Goal: Task Accomplishment & Management: Complete application form

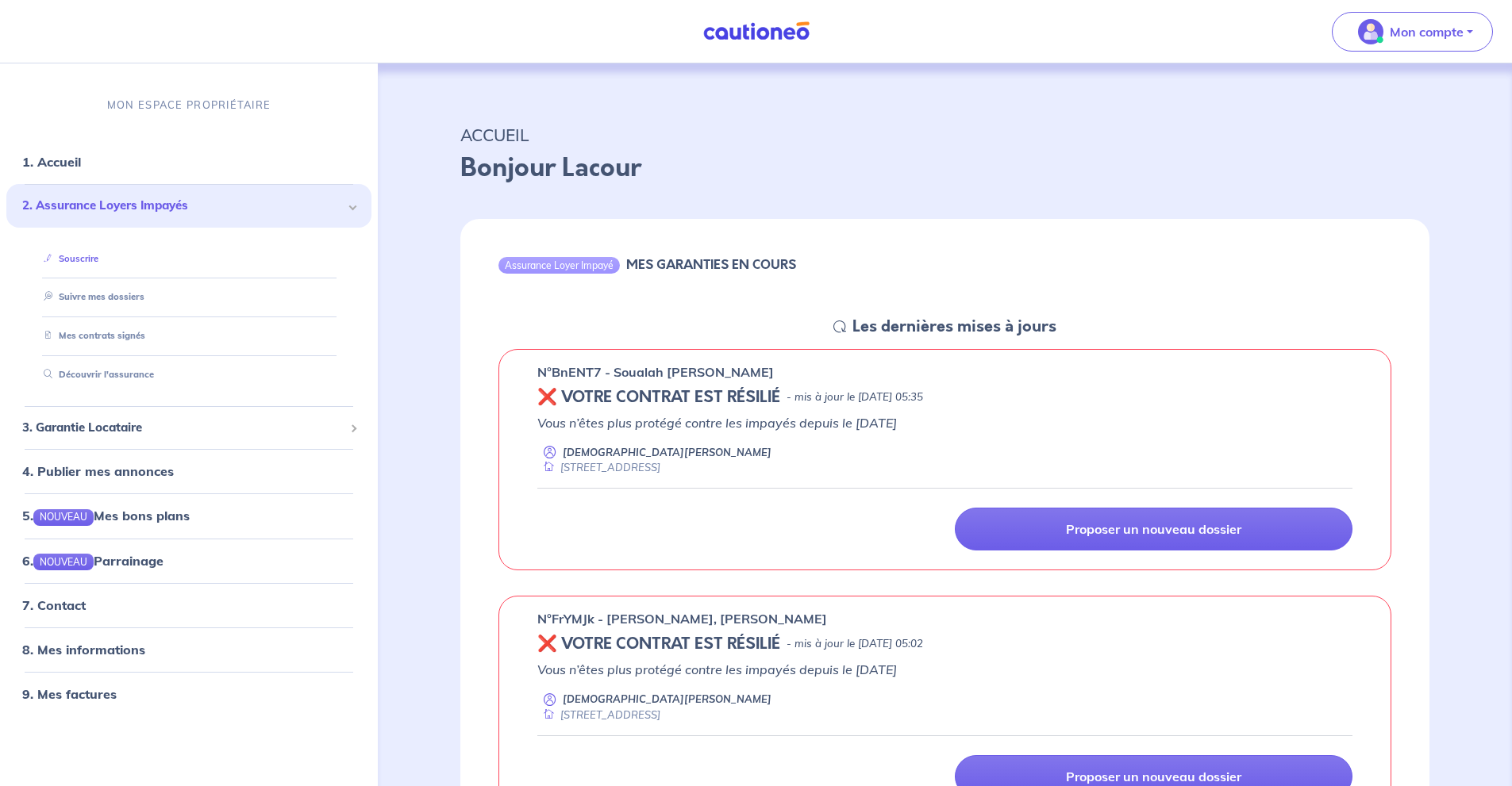
click at [99, 259] on link "Souscrire" at bounding box center [67, 259] width 61 height 11
click at [143, 300] on link "Suivre mes dossiers" at bounding box center [89, 297] width 105 height 11
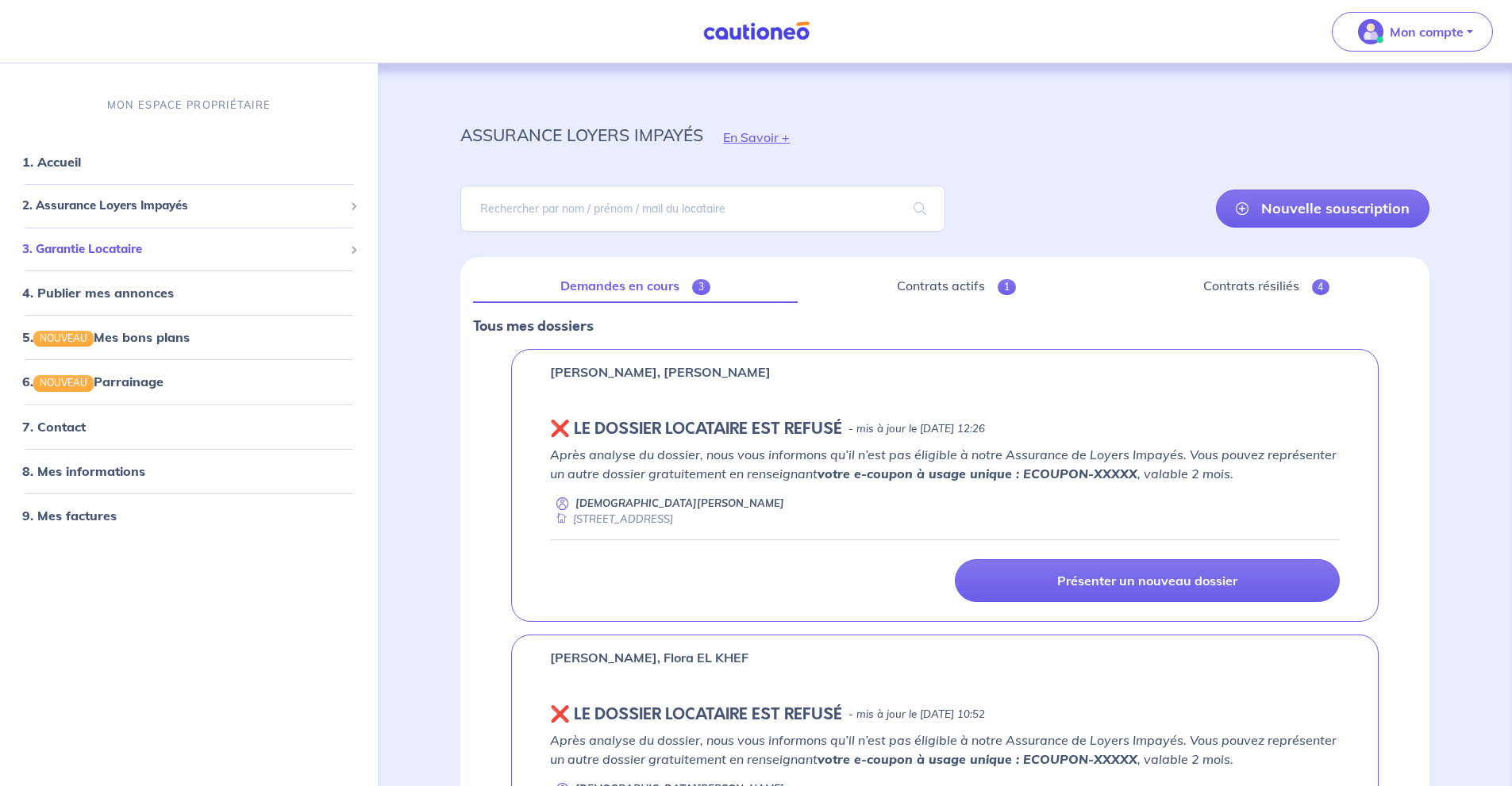
click at [283, 252] on span "3. Garantie Locataire" at bounding box center [182, 249] width 321 height 18
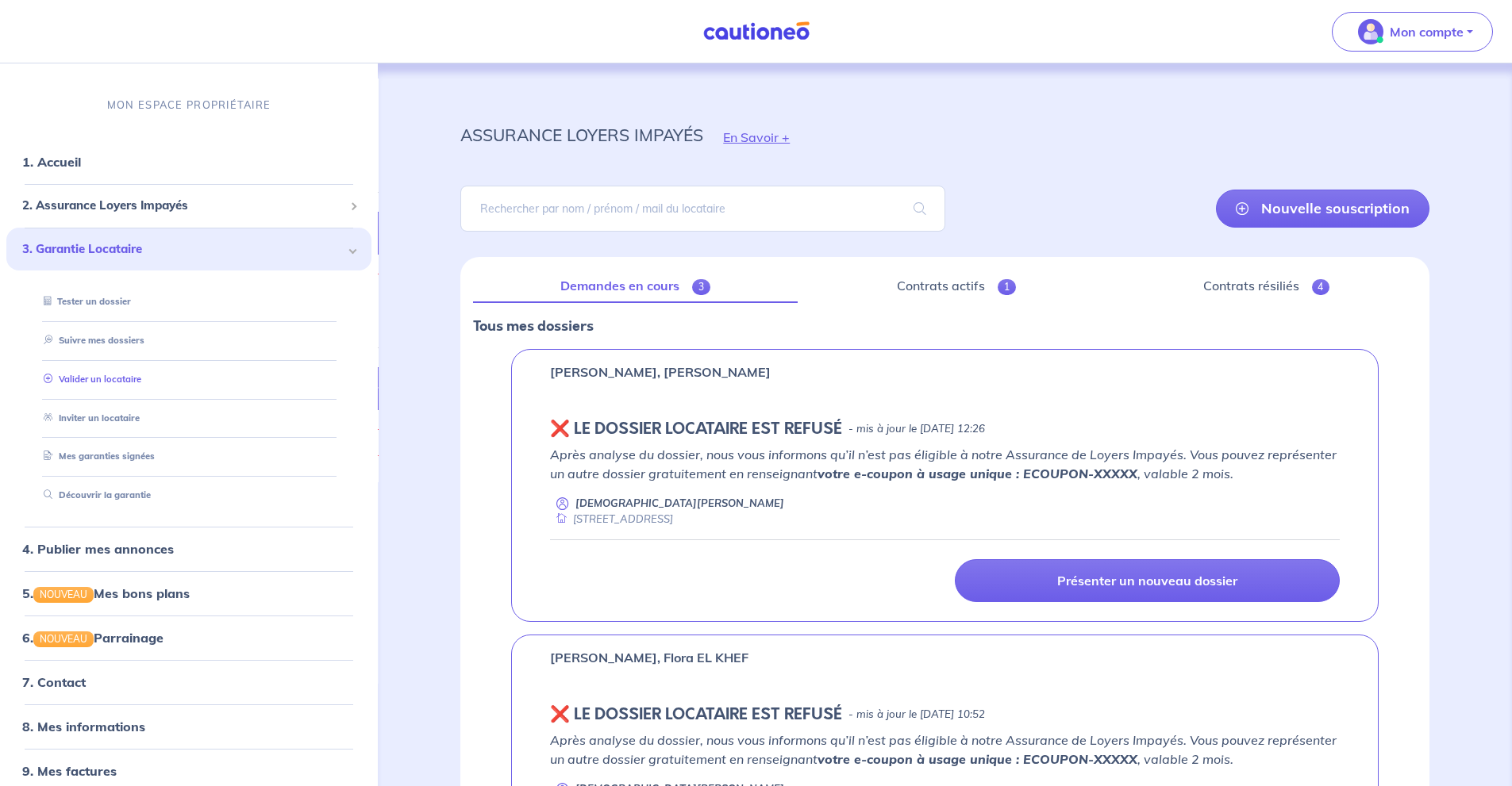
click at [272, 365] on li "Valider un locataire" at bounding box center [189, 379] width 327 height 39
click at [141, 379] on link "Valider un locataire" at bounding box center [89, 380] width 104 height 11
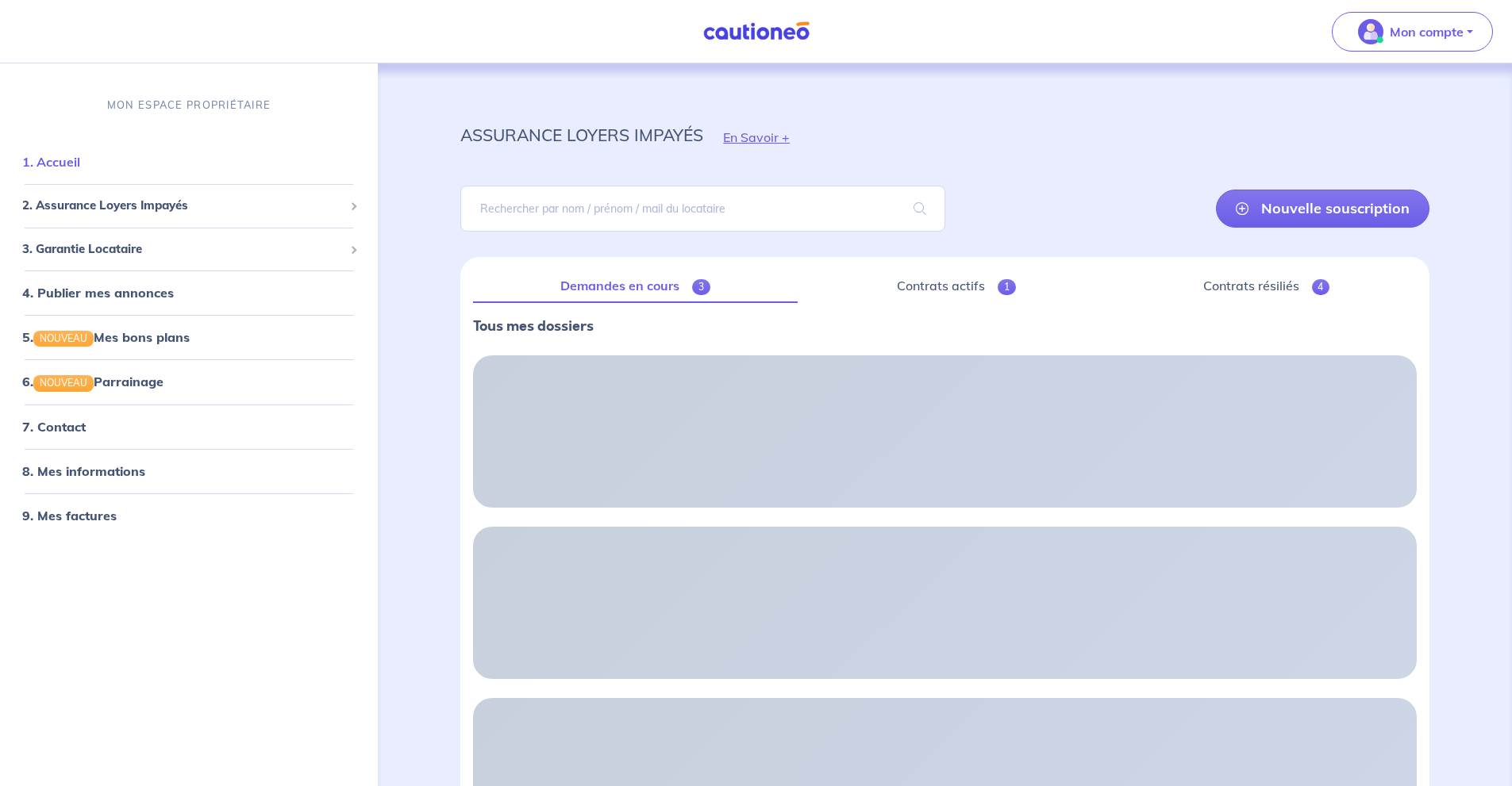
click at [81, 160] on link "1. Accueil" at bounding box center [50, 161] width 58 height 16
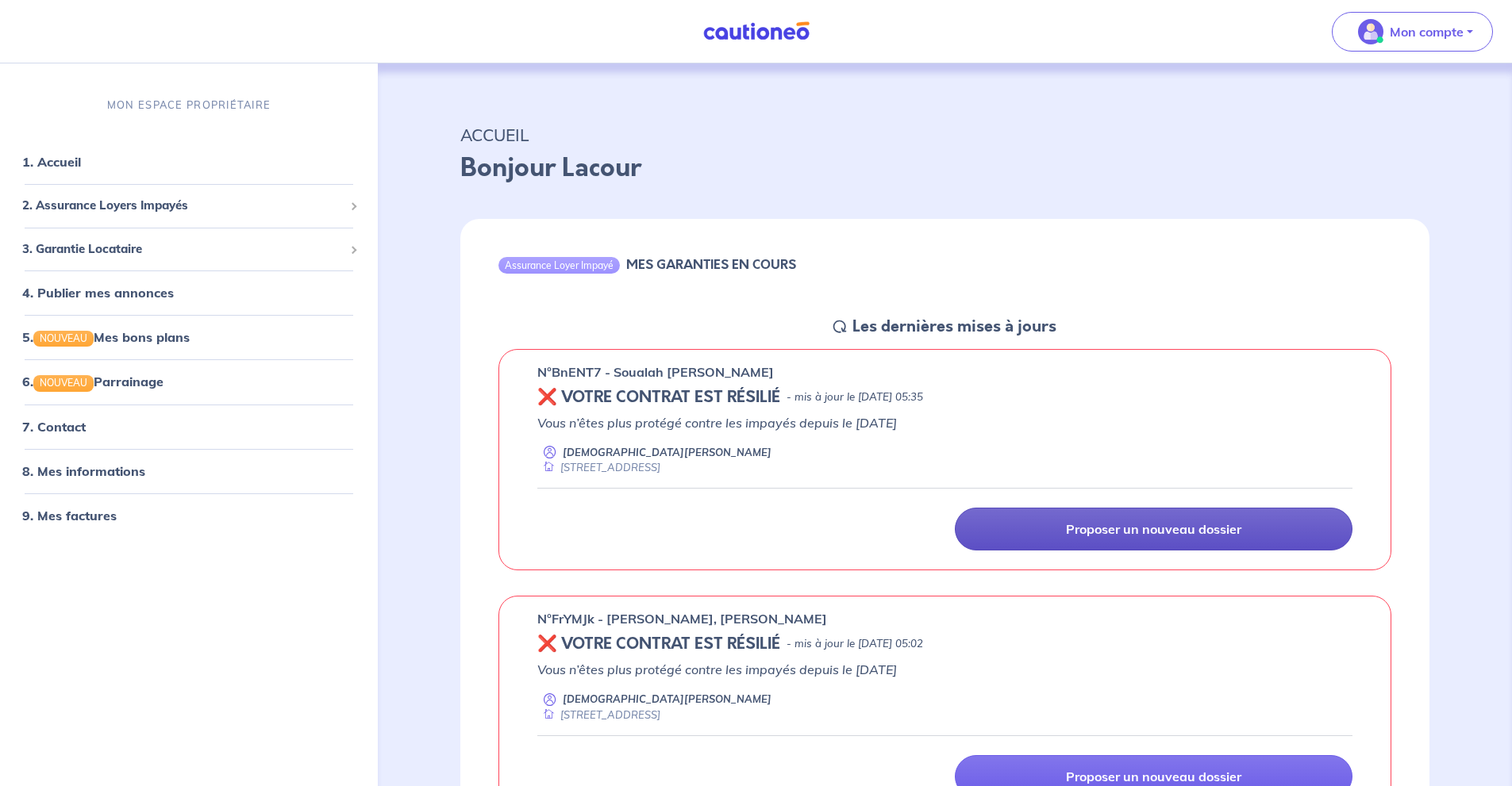
click at [1130, 529] on p "Proposer un nouveau dossier" at bounding box center [1153, 528] width 175 height 16
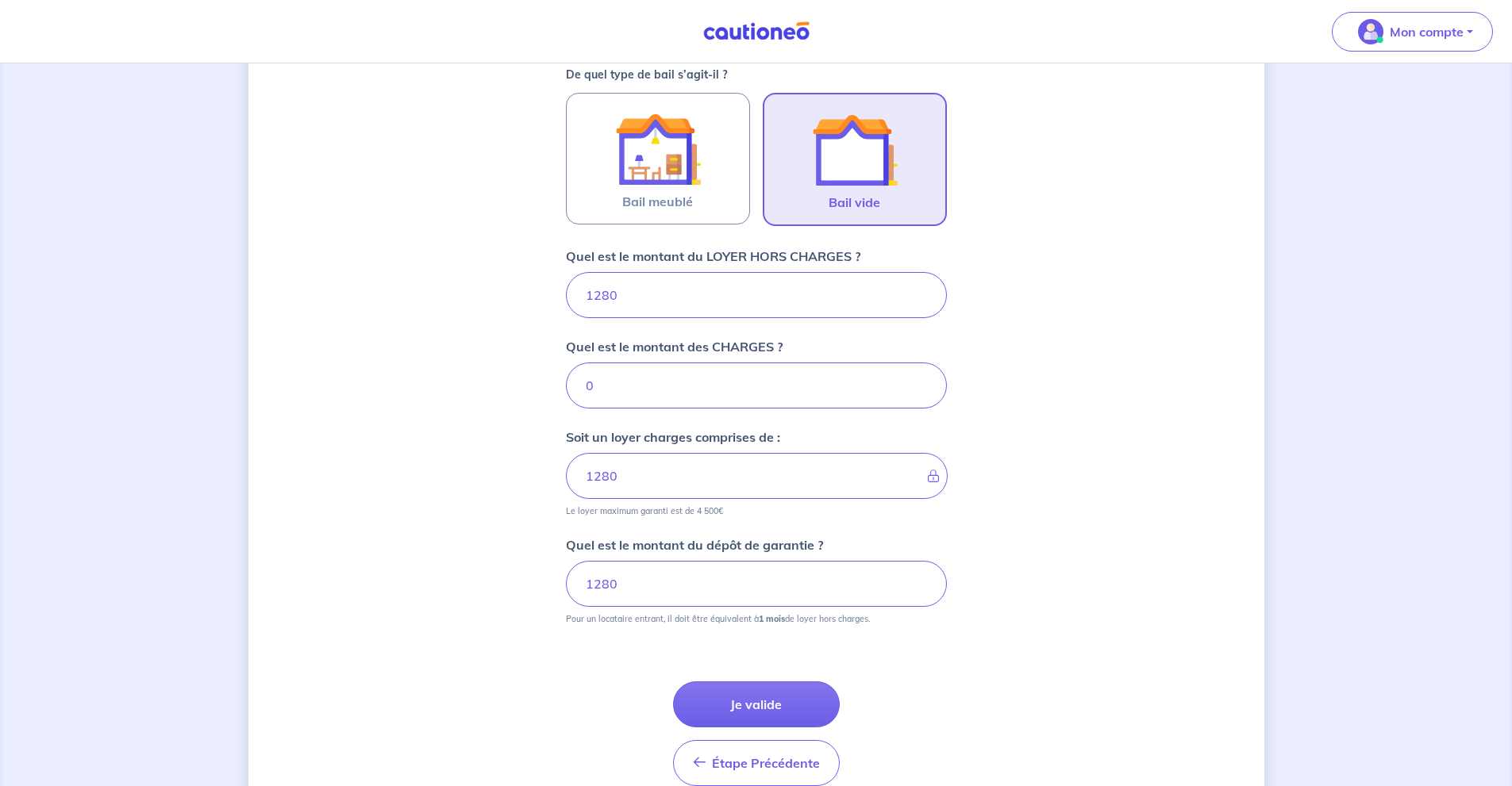
scroll to position [439, 0]
